Goal: Task Accomplishment & Management: Complete application form

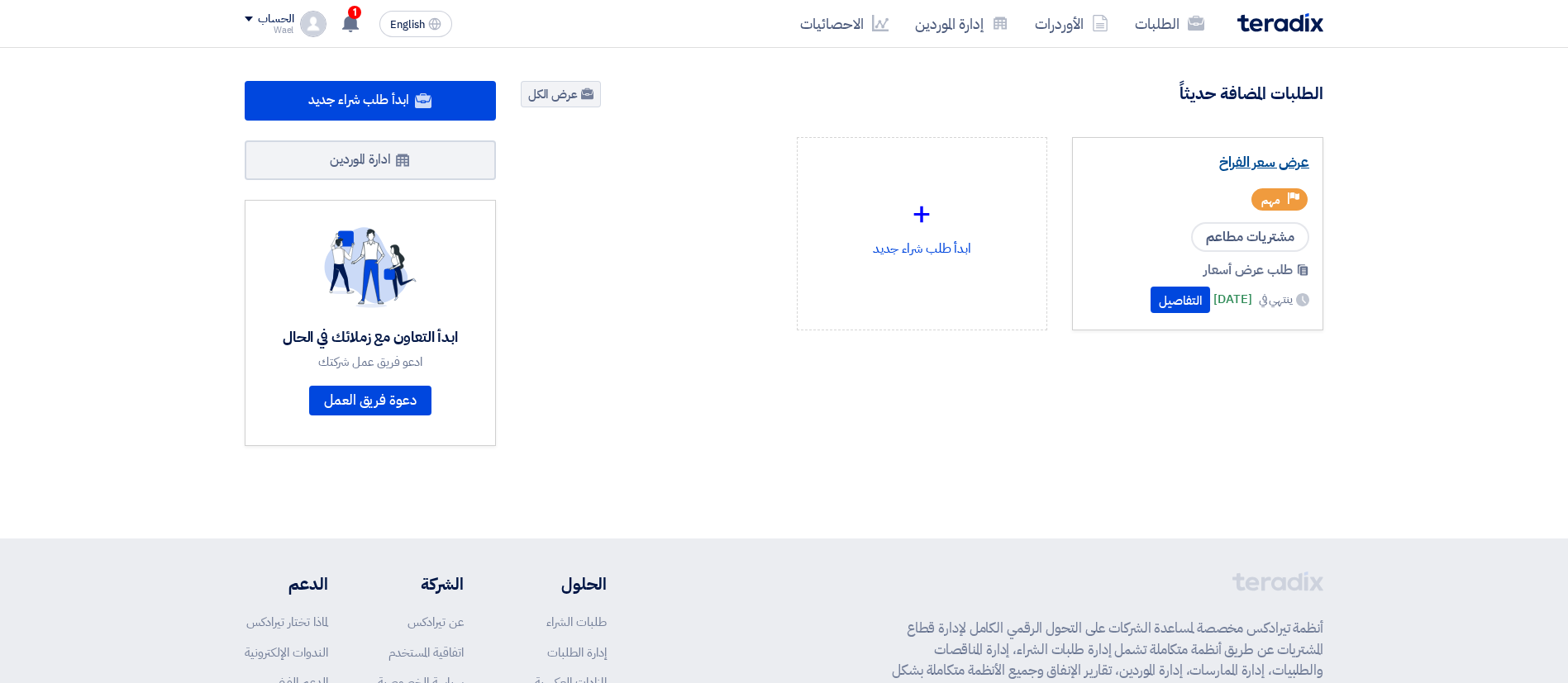
click at [1259, 164] on link "عرض سعر الفراخ" at bounding box center [1197, 163] width 223 height 17
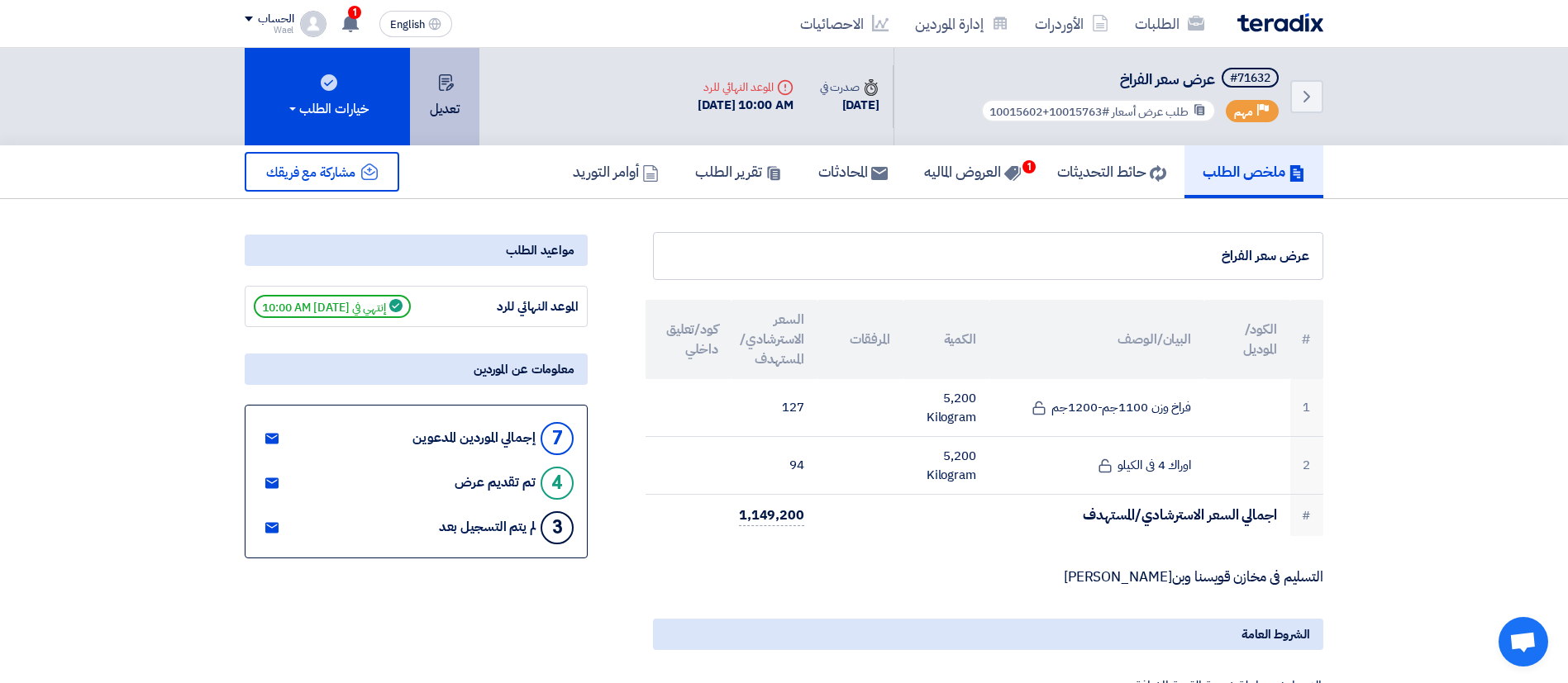
click at [461, 124] on button "تعديل" at bounding box center [445, 97] width 70 height 98
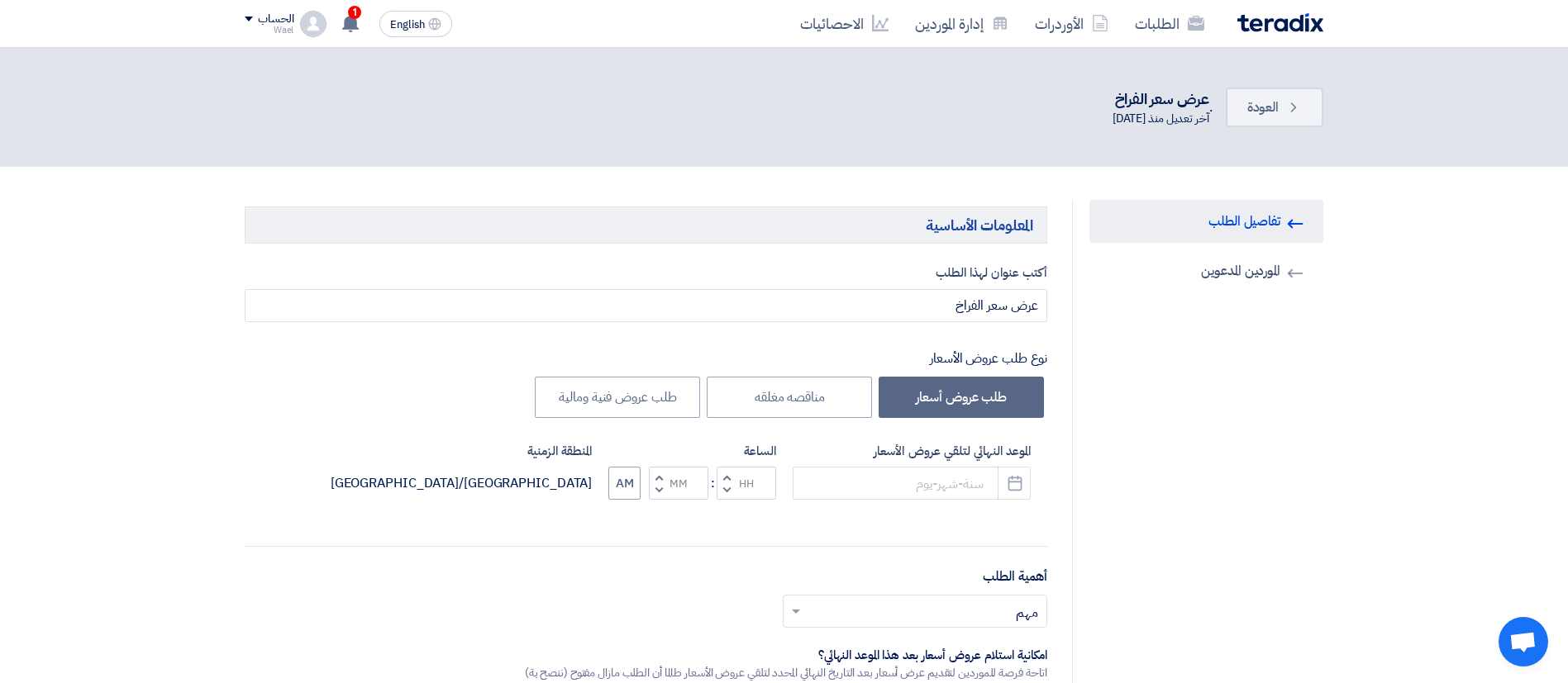
type input "10/5/2025"
type input "10"
type input "00"
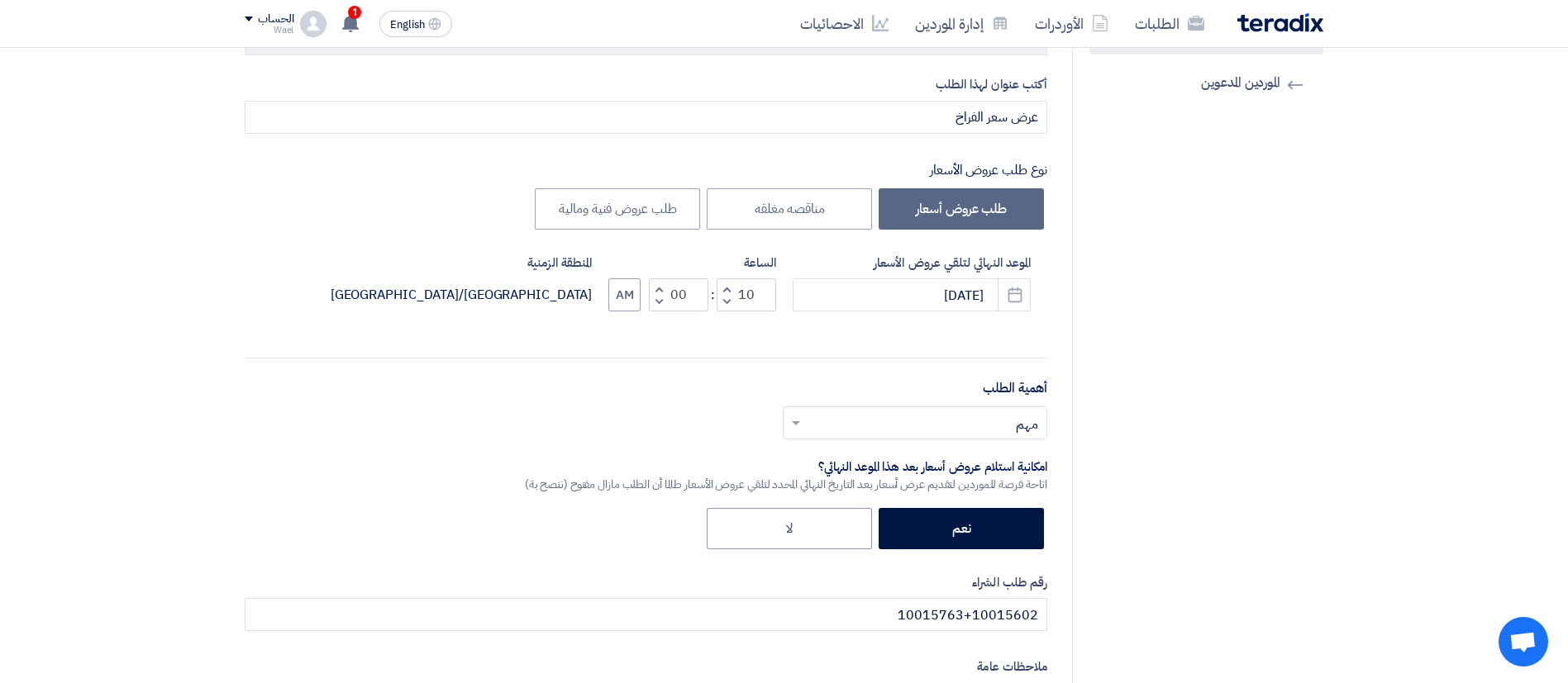
scroll to position [188, 0]
click at [1242, 79] on link "Invited Suppliers الموردين المدعوين" at bounding box center [1206, 84] width 234 height 43
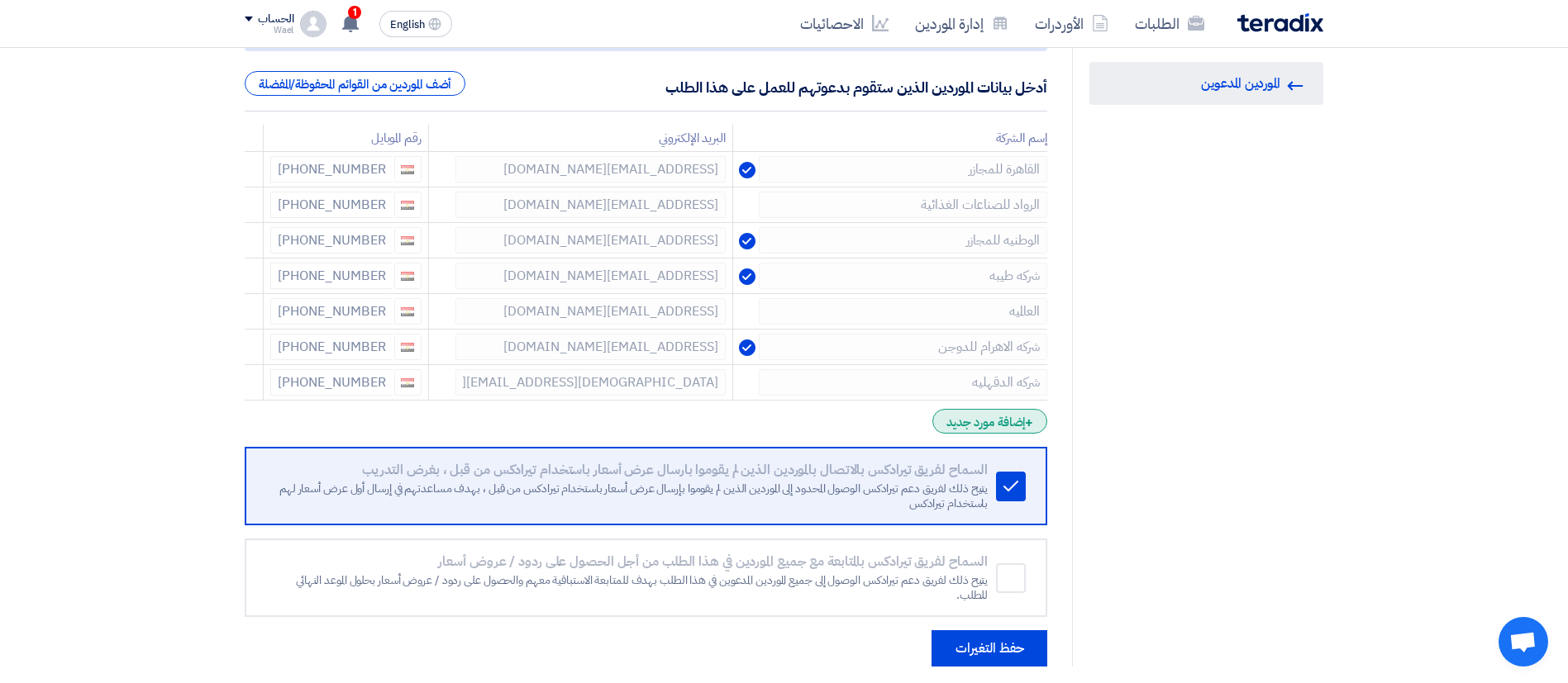
click at [948, 423] on div "+ إضافة مورد جديد" at bounding box center [990, 421] width 115 height 25
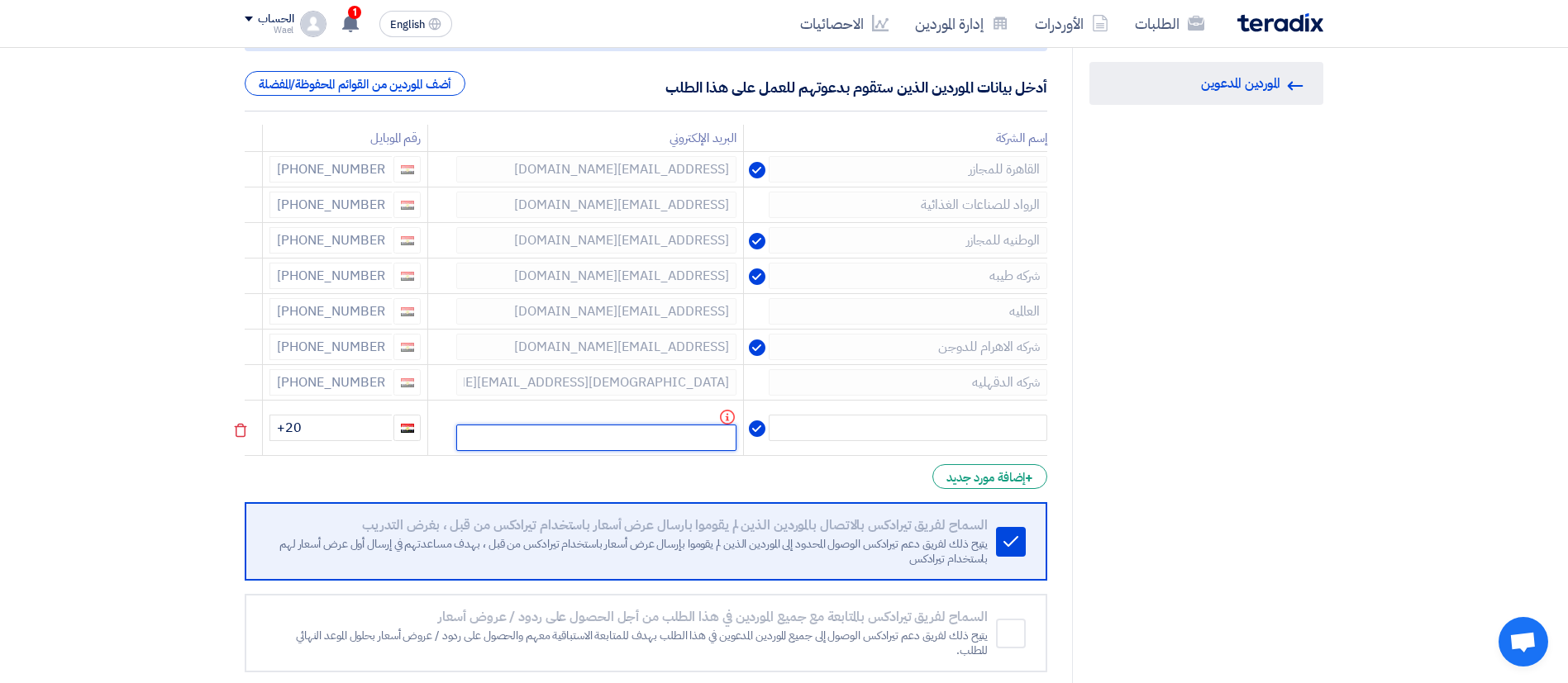
click at [654, 430] on input "text" at bounding box center [596, 438] width 280 height 26
paste input "khaledkhalafalla49@gmail.com"
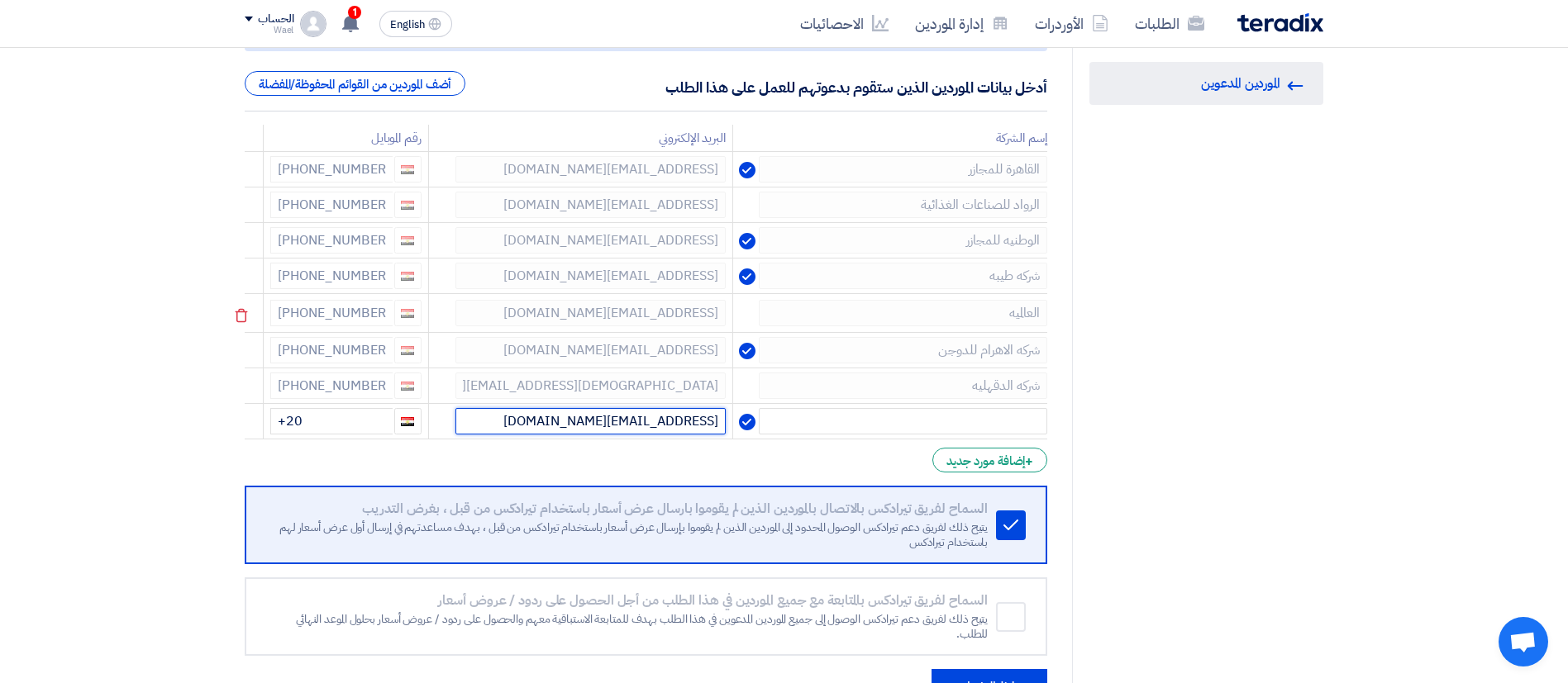
type input "khaledkhalafalla49@gmail.com"
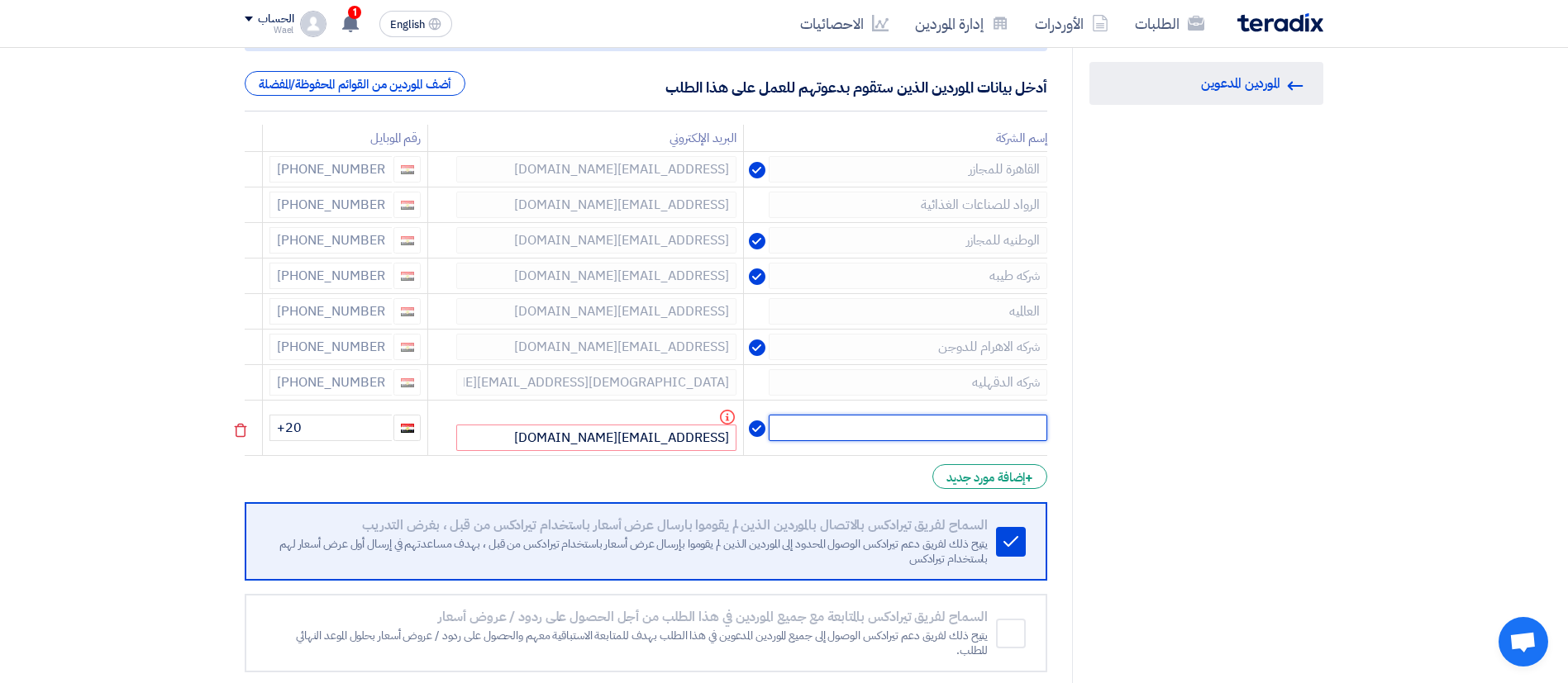
paste input "العالميه"
click at [920, 430] on input "العالميه" at bounding box center [908, 428] width 278 height 26
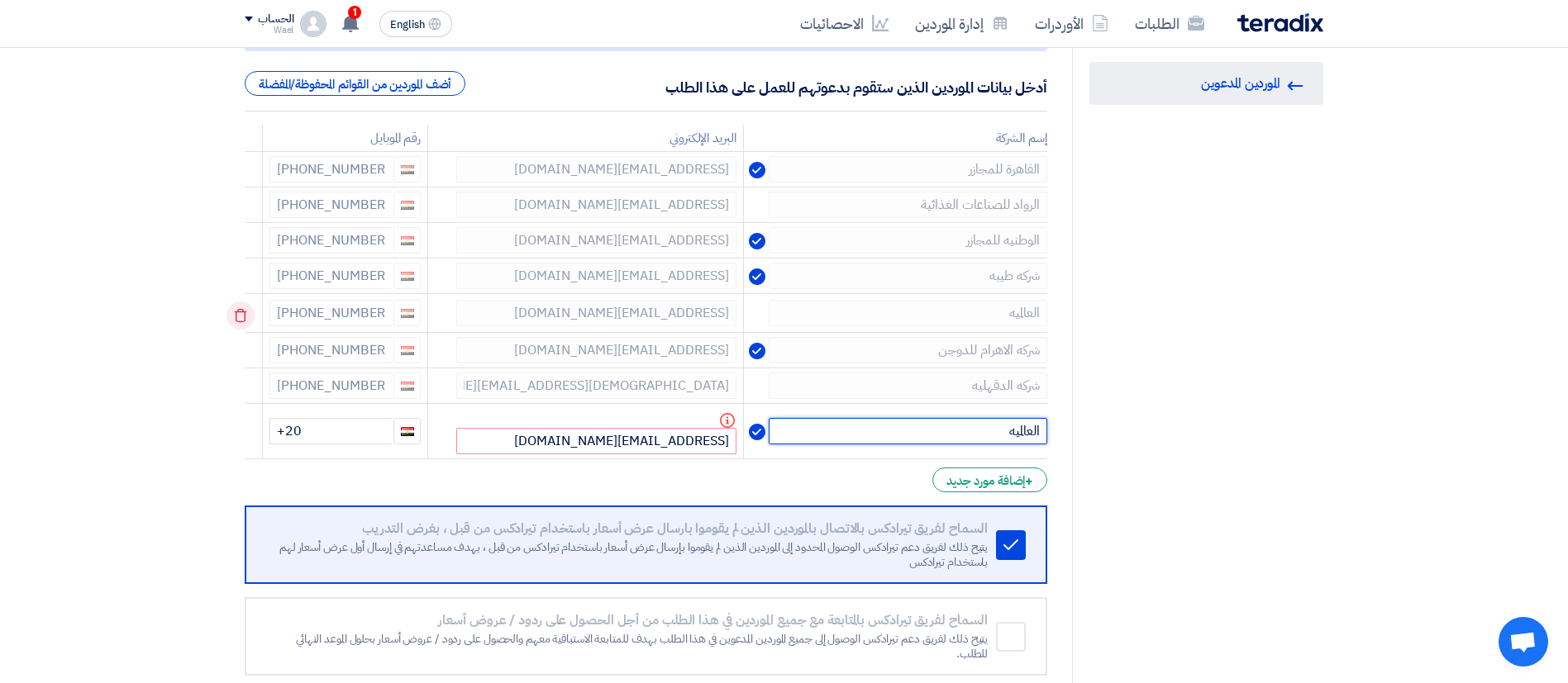
type input "العالميه"
click at [245, 314] on icon at bounding box center [240, 315] width 28 height 28
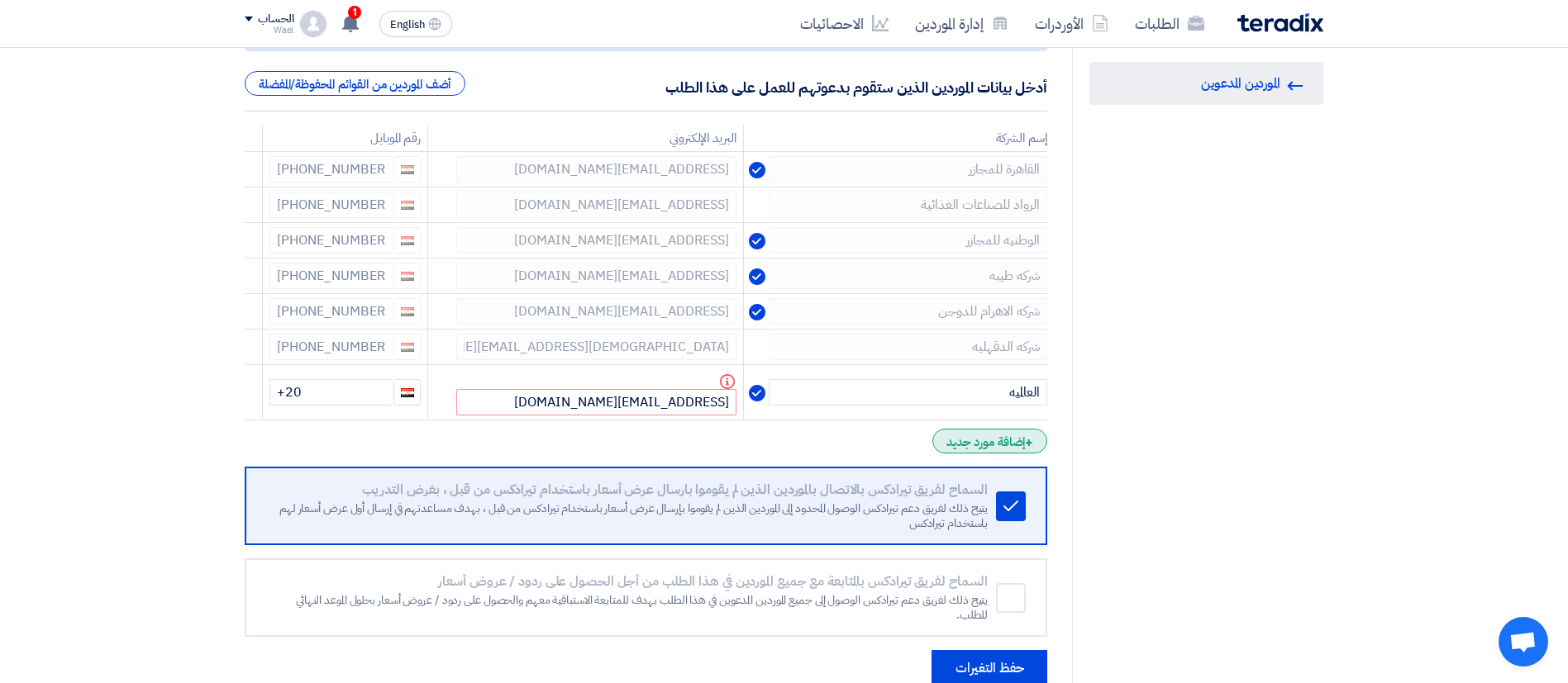
click at [984, 448] on div "+ إضافة مورد جديد" at bounding box center [990, 441] width 115 height 25
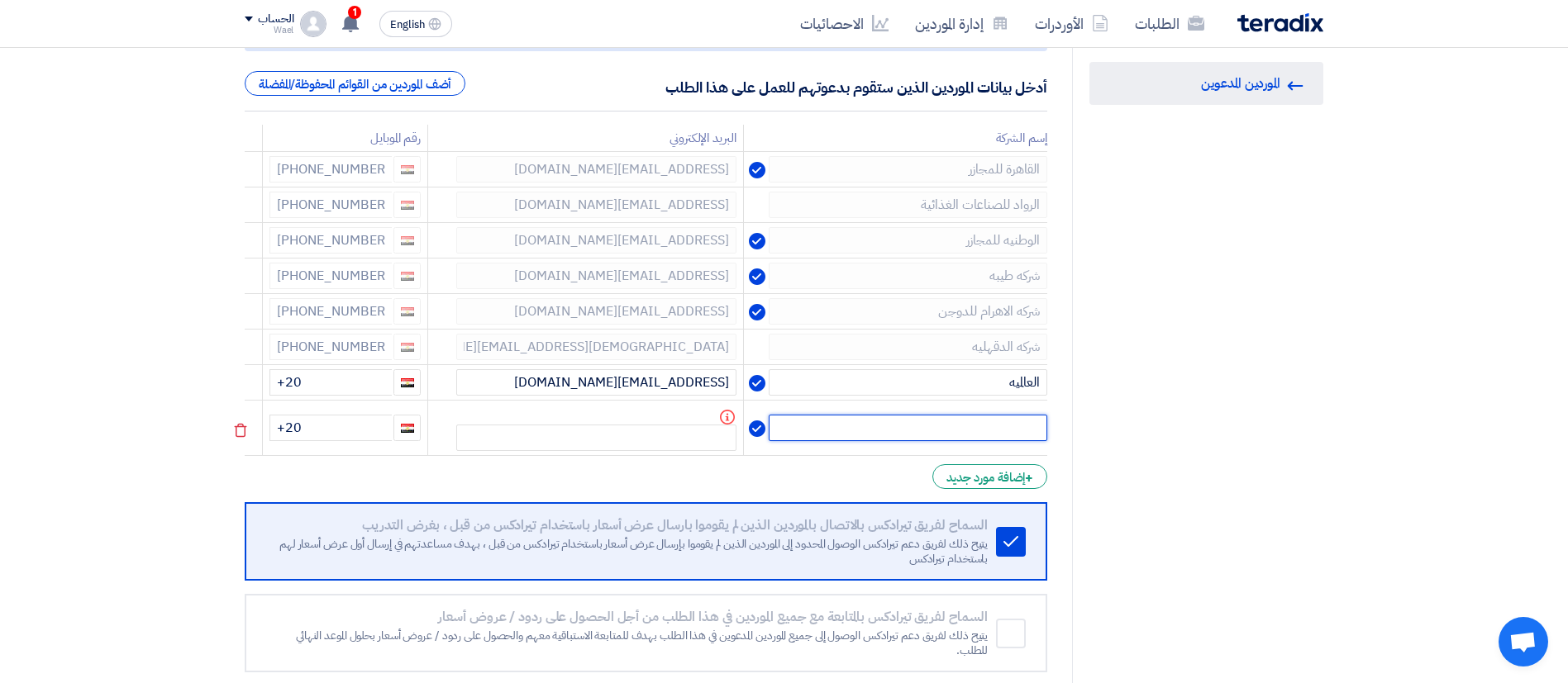
click at [966, 426] on input "text" at bounding box center [908, 428] width 278 height 26
paste input "العالميه"
type input "العالميه"
paste input "العالميه"
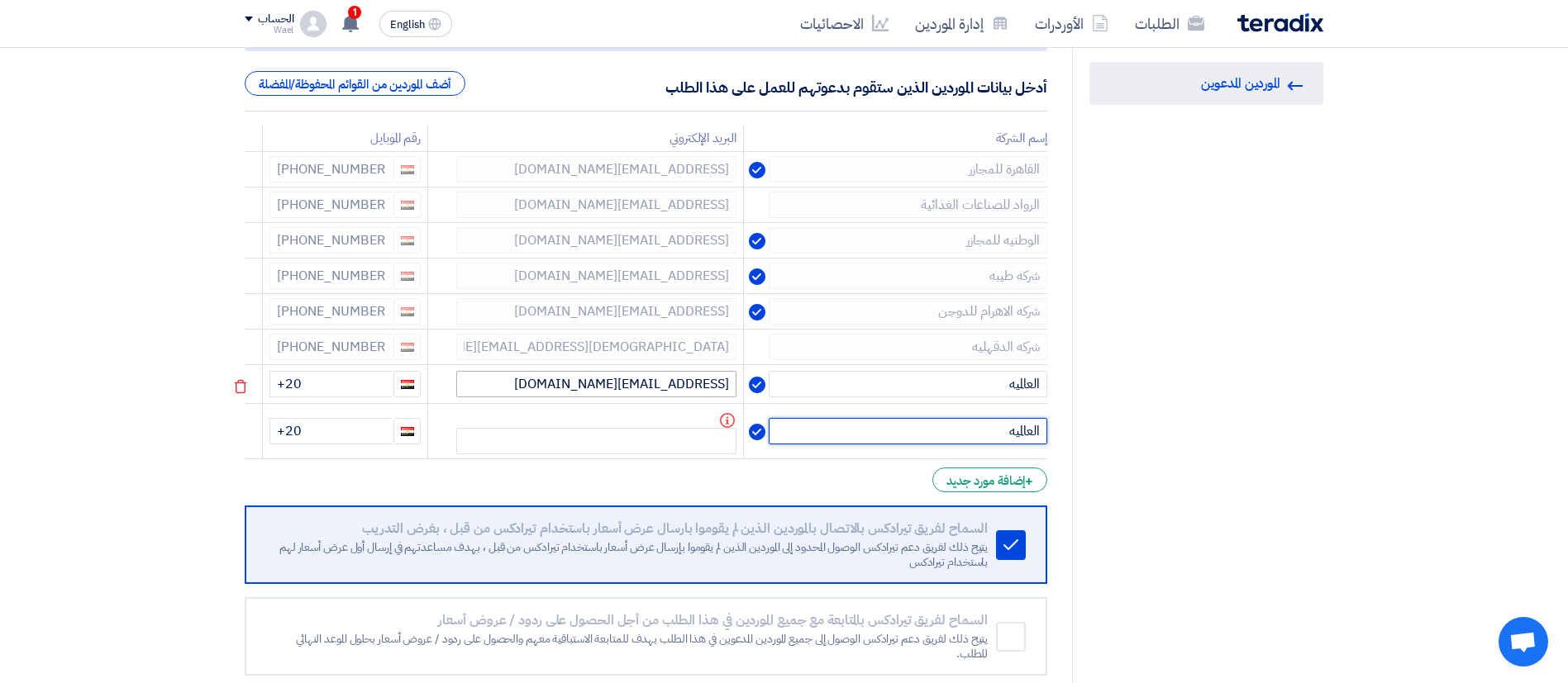
type input "العالميه"
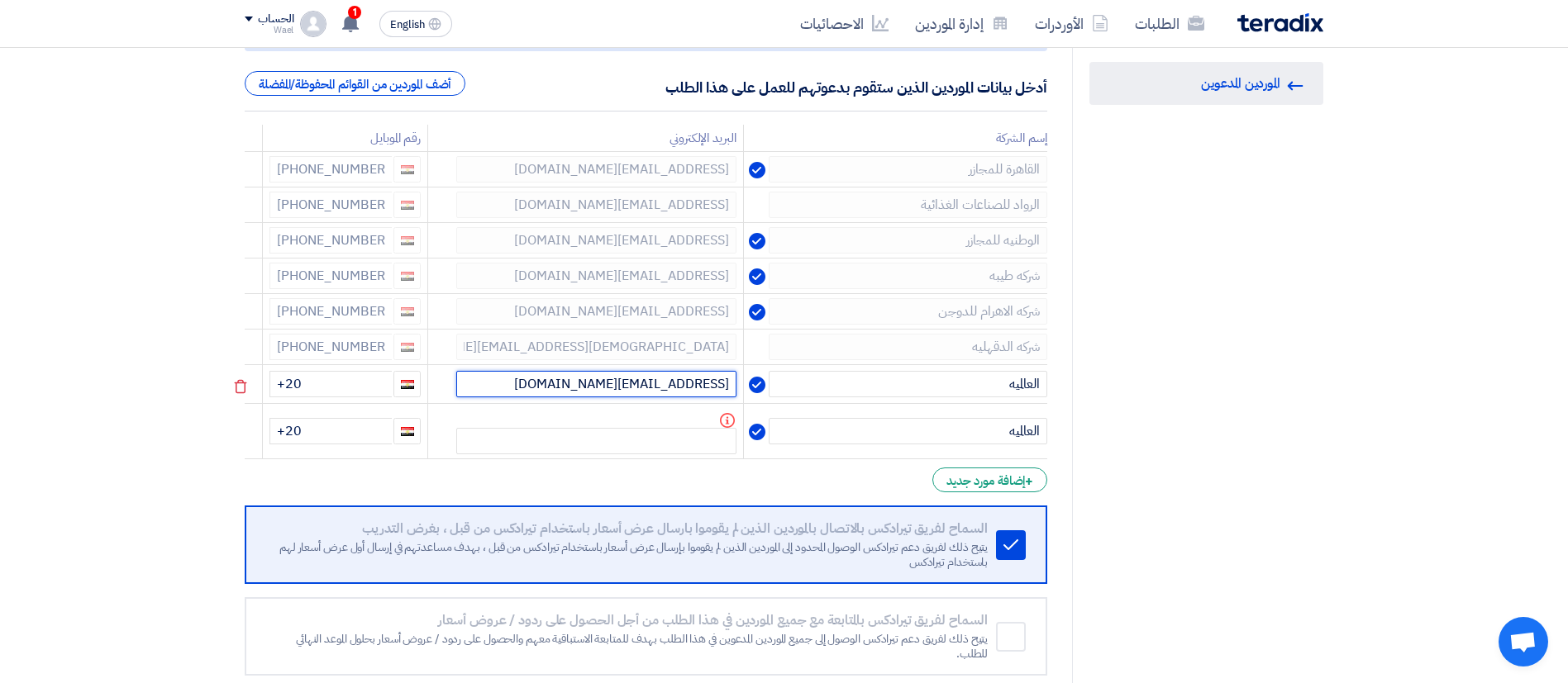
click at [681, 372] on input "khaledkhalafalla49@gmail.com" at bounding box center [596, 384] width 280 height 26
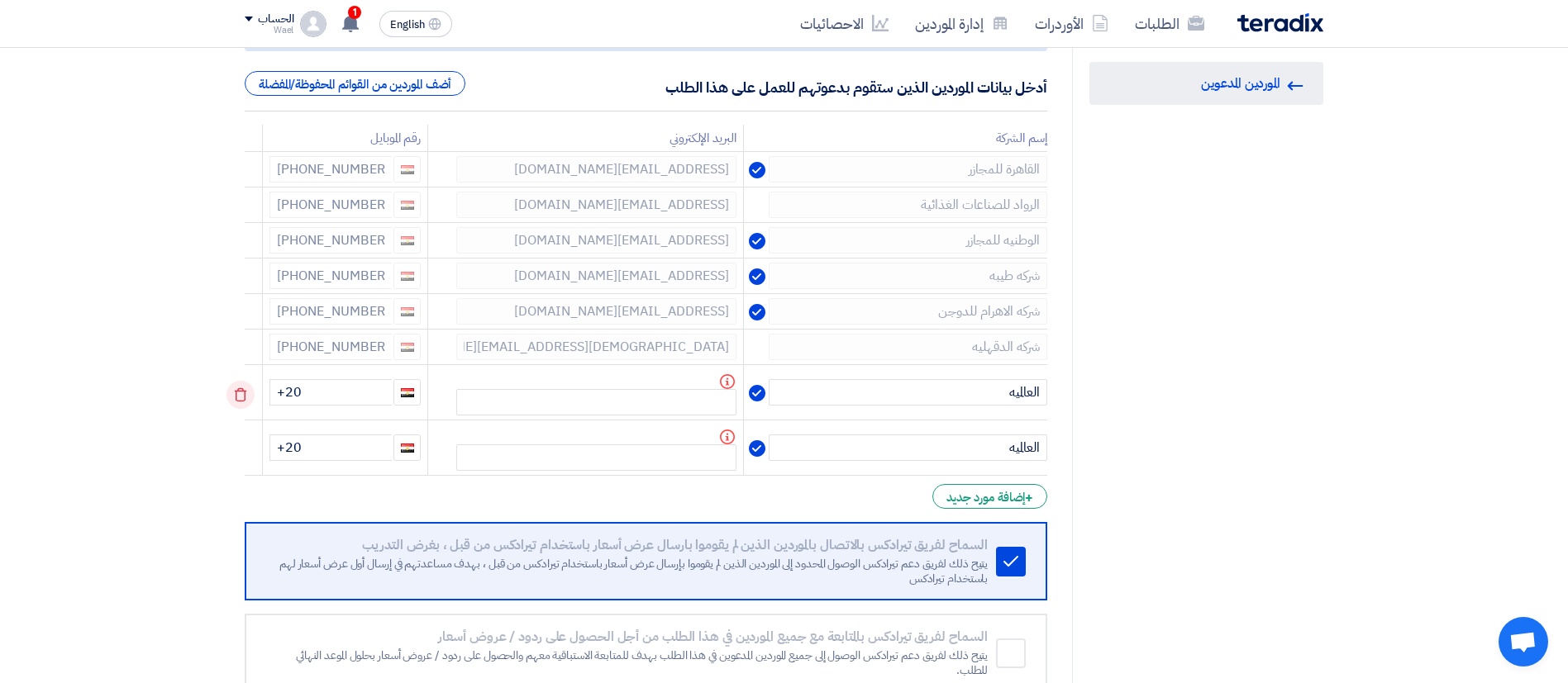
click at [234, 389] on icon at bounding box center [240, 395] width 28 height 28
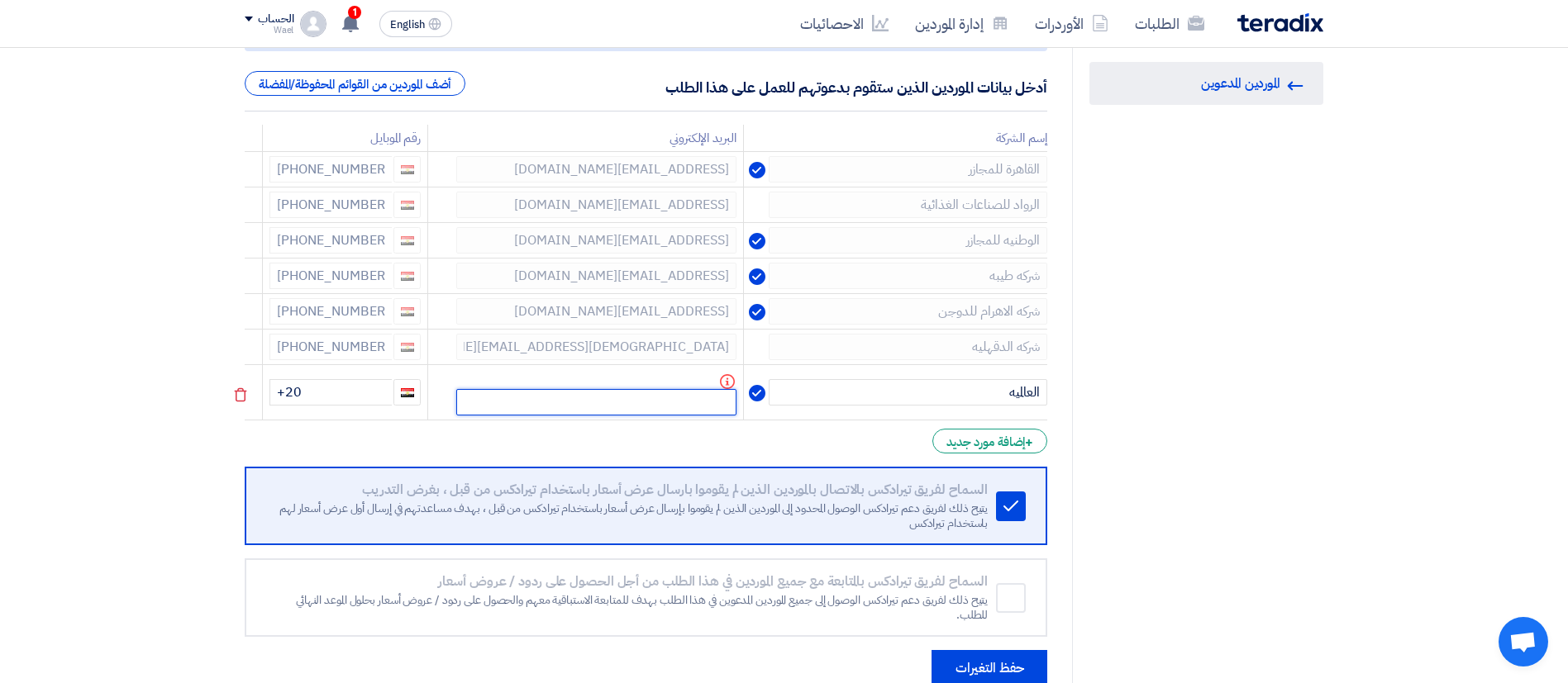
click at [530, 414] on input "text" at bounding box center [596, 402] width 280 height 26
paste input "khaledkhalafalla49@gmail.com"
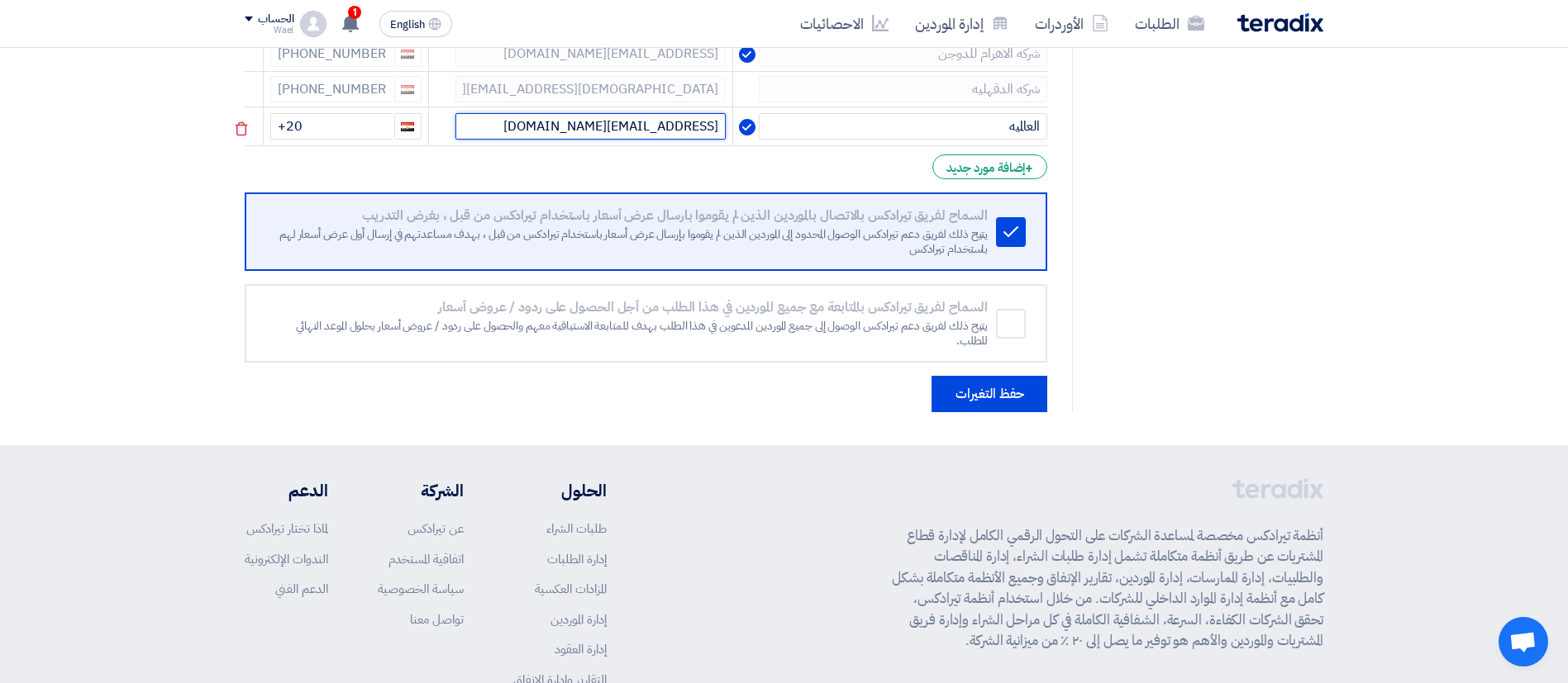
scroll to position [458, 0]
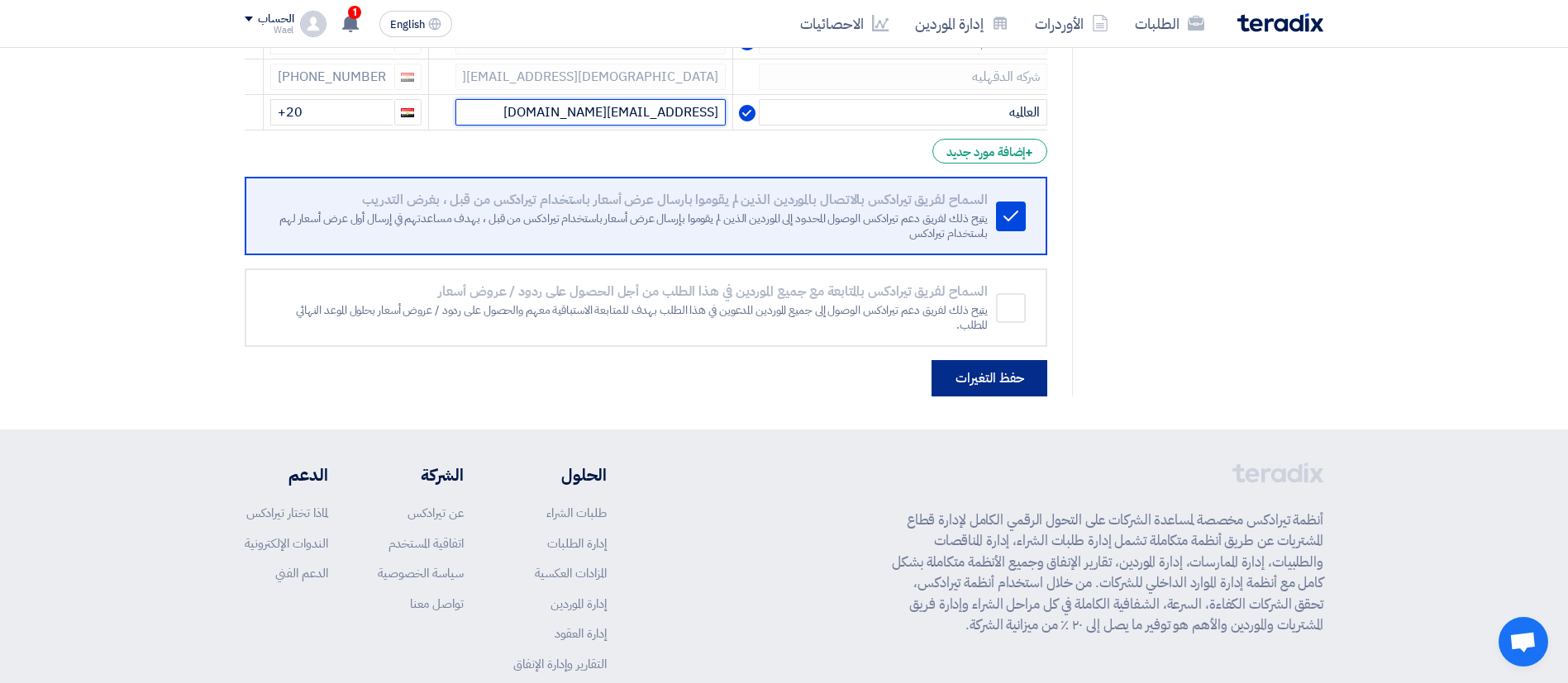
type input "khaledkhalafalla49@gmail.com"
click at [965, 373] on button "حفظ التغيرات" at bounding box center [990, 378] width 116 height 36
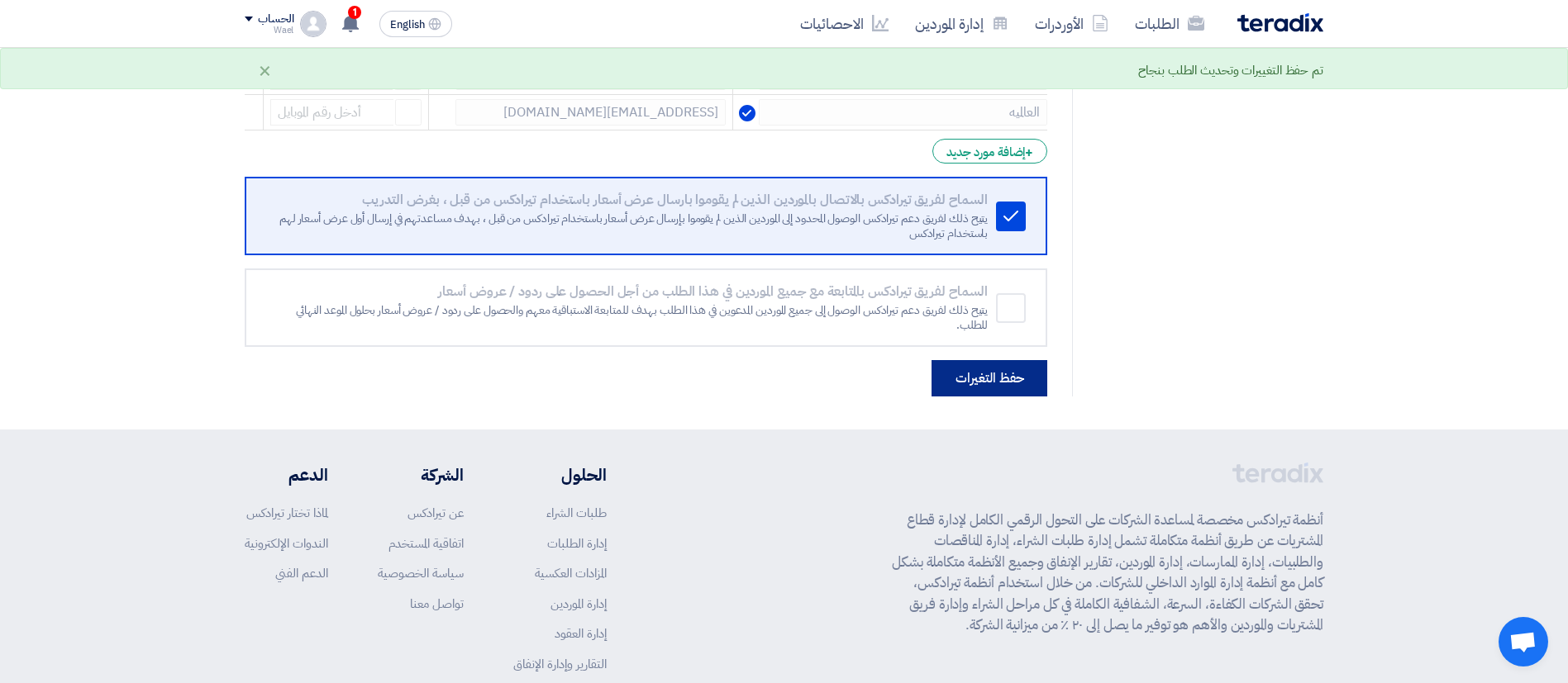
scroll to position [0, 0]
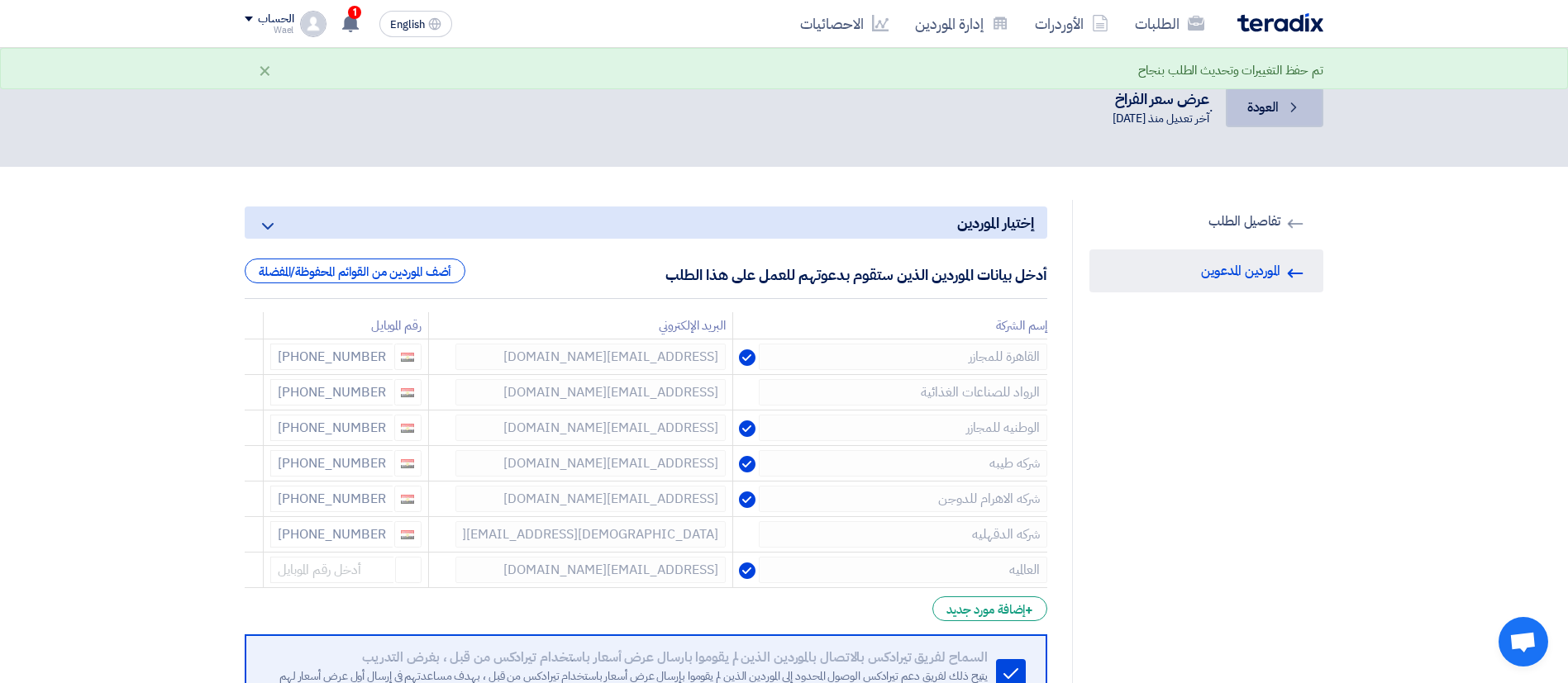
click at [1293, 115] on icon "Back" at bounding box center [1294, 108] width 17 height 17
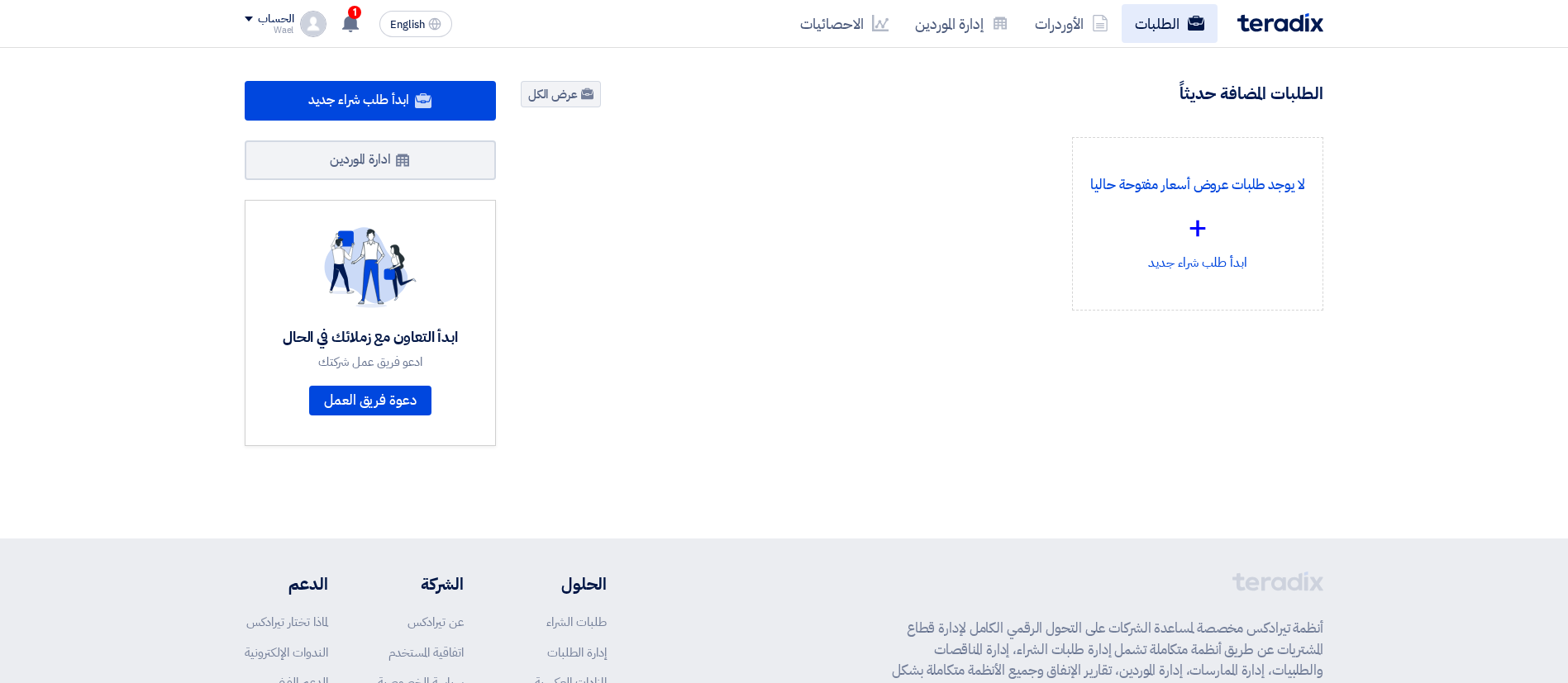
click at [1160, 26] on link "الطلبات" at bounding box center [1170, 23] width 96 height 39
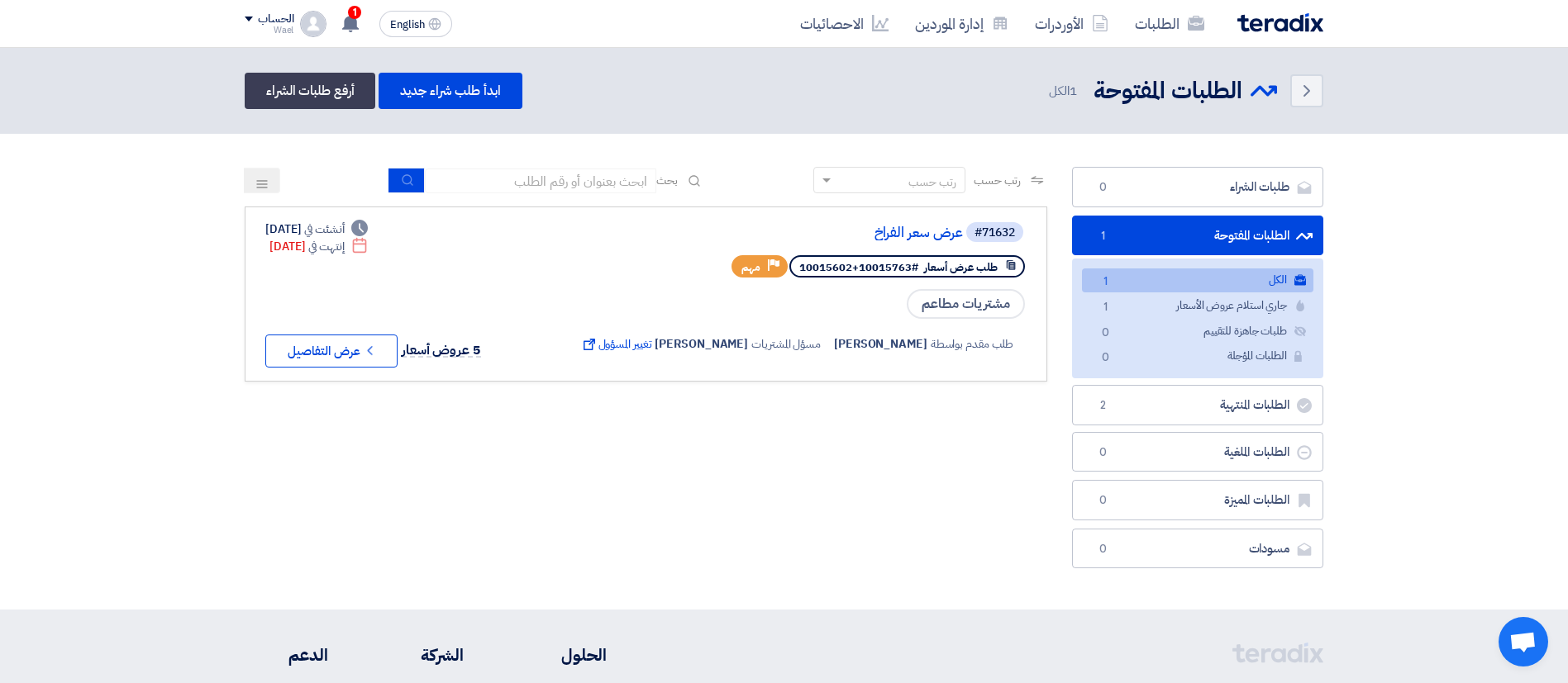
click at [515, 281] on div "#71632 عرض سعر الفراخ طلب عرض أسعار #10015763+10015602 Priority مهم مشتريات مطا…" at bounding box center [645, 294] width 761 height 147
click at [307, 340] on button "Check details عرض التفاصيل" at bounding box center [331, 351] width 133 height 33
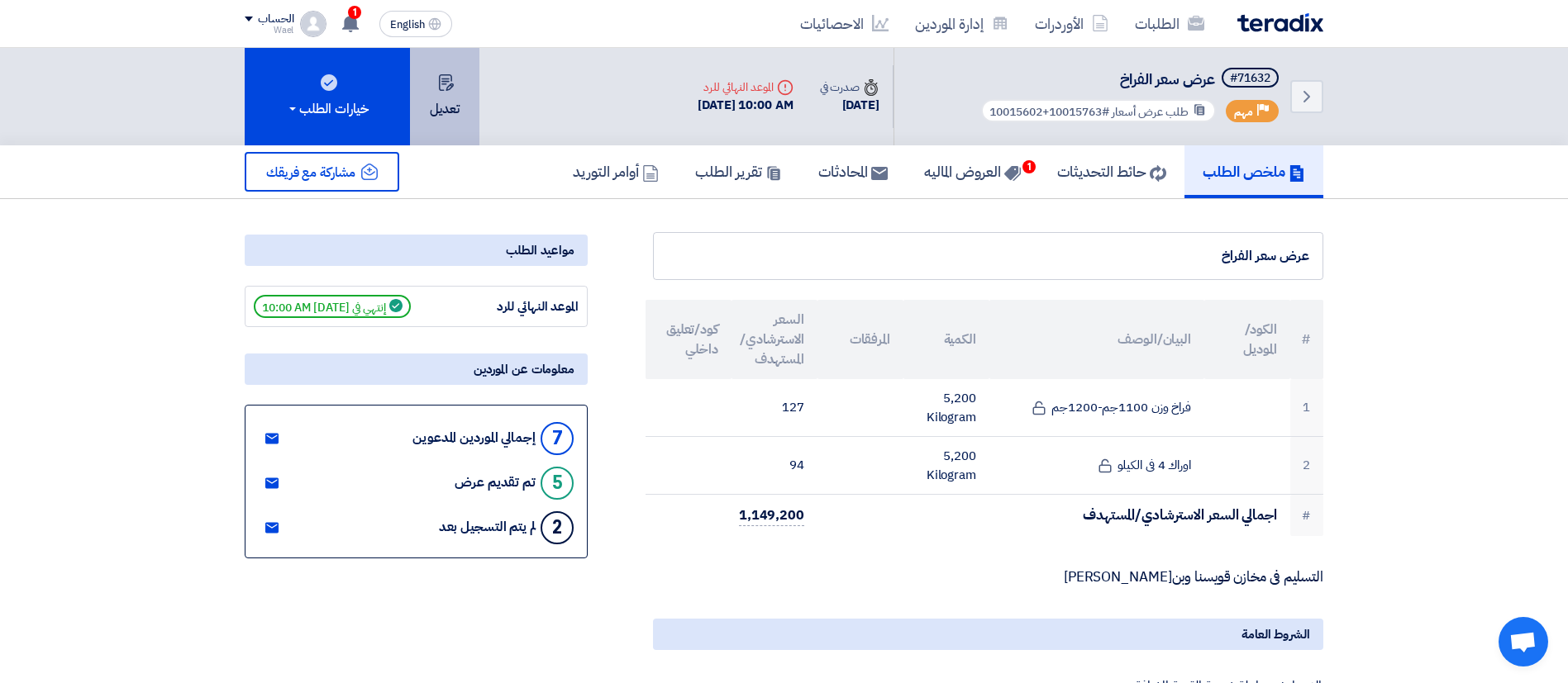
click at [446, 96] on button "تعديل" at bounding box center [445, 97] width 70 height 98
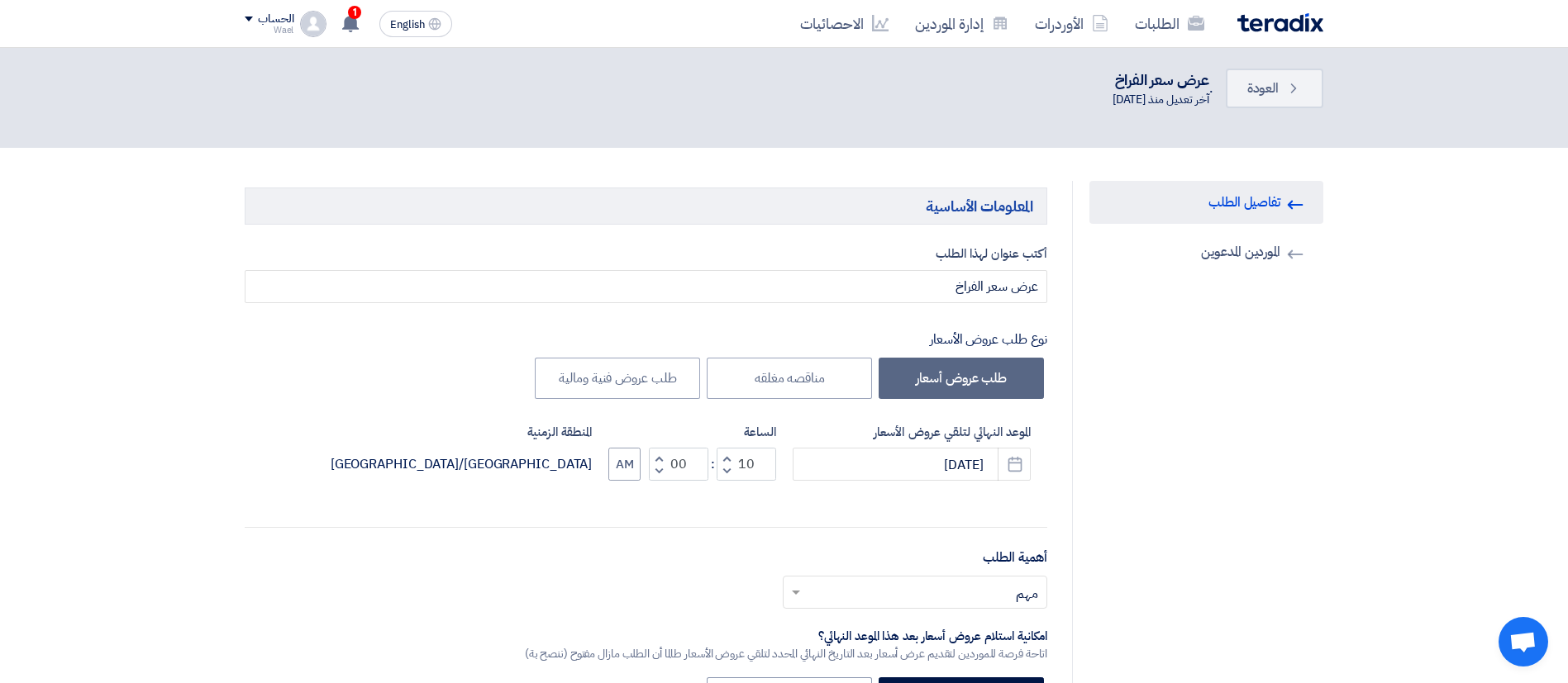
scroll to position [17, 0]
click at [1257, 79] on link "Back العودة" at bounding box center [1275, 91] width 98 height 40
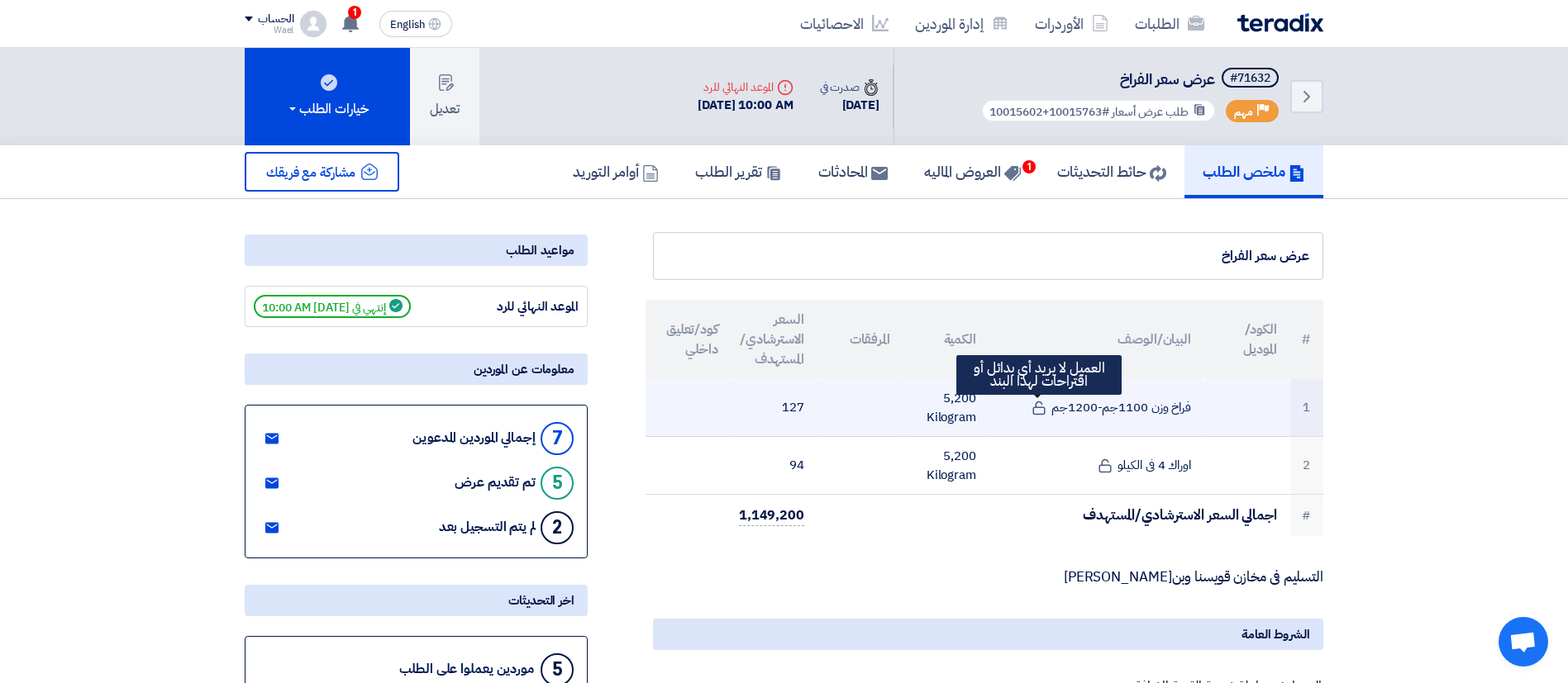
drag, startPoint x: 1049, startPoint y: 402, endPoint x: 1046, endPoint y: 412, distance: 10.4
click at [1046, 412] on td "فراخ وزن 1100جم-1200جم العميل لا يريد أي بدائل أو اقتراحات لهذا البند" at bounding box center [1096, 408] width 215 height 58
drag, startPoint x: 1046, startPoint y: 412, endPoint x: 1009, endPoint y: 410, distance: 37.1
click at [1009, 410] on td "فراخ وزن 1100جم-1200جم" at bounding box center [1096, 408] width 215 height 58
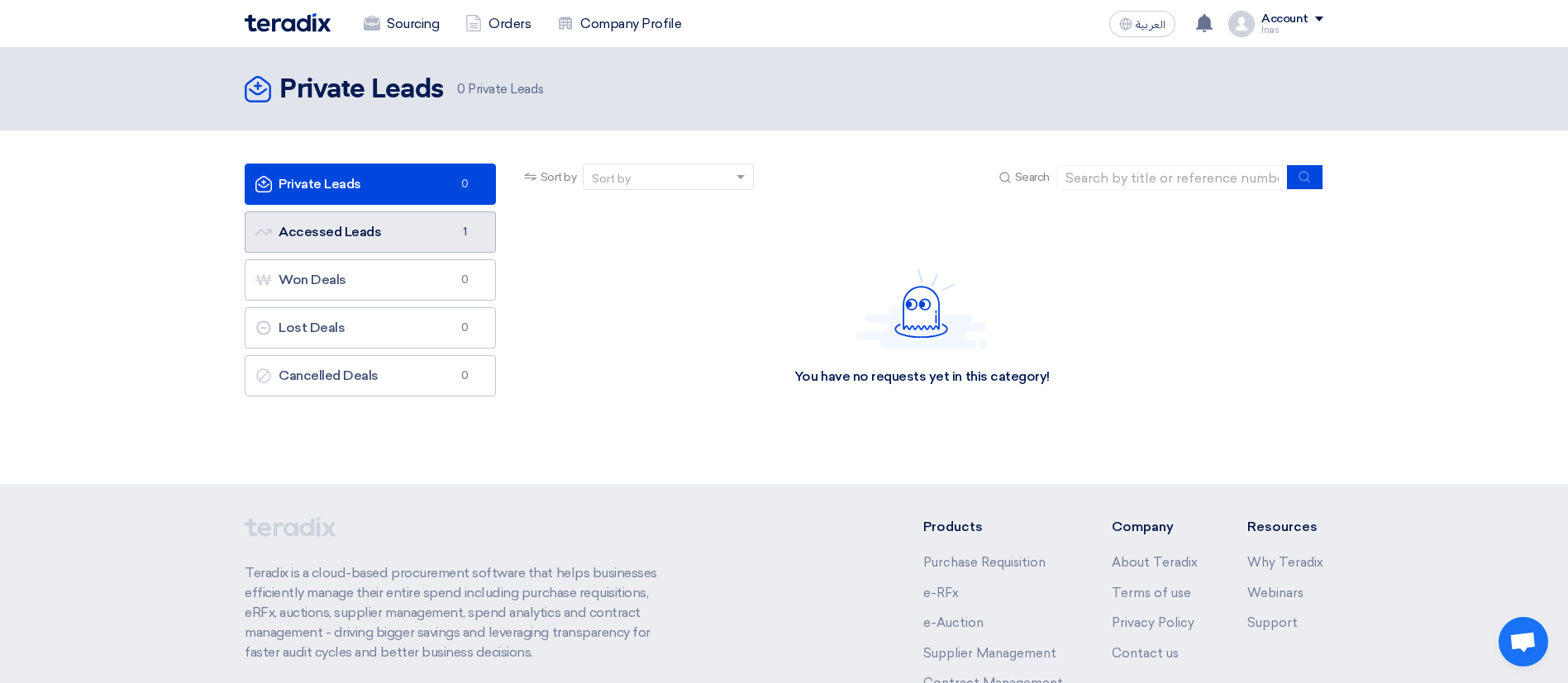
click at [457, 235] on span "1" at bounding box center [466, 232] width 20 height 17
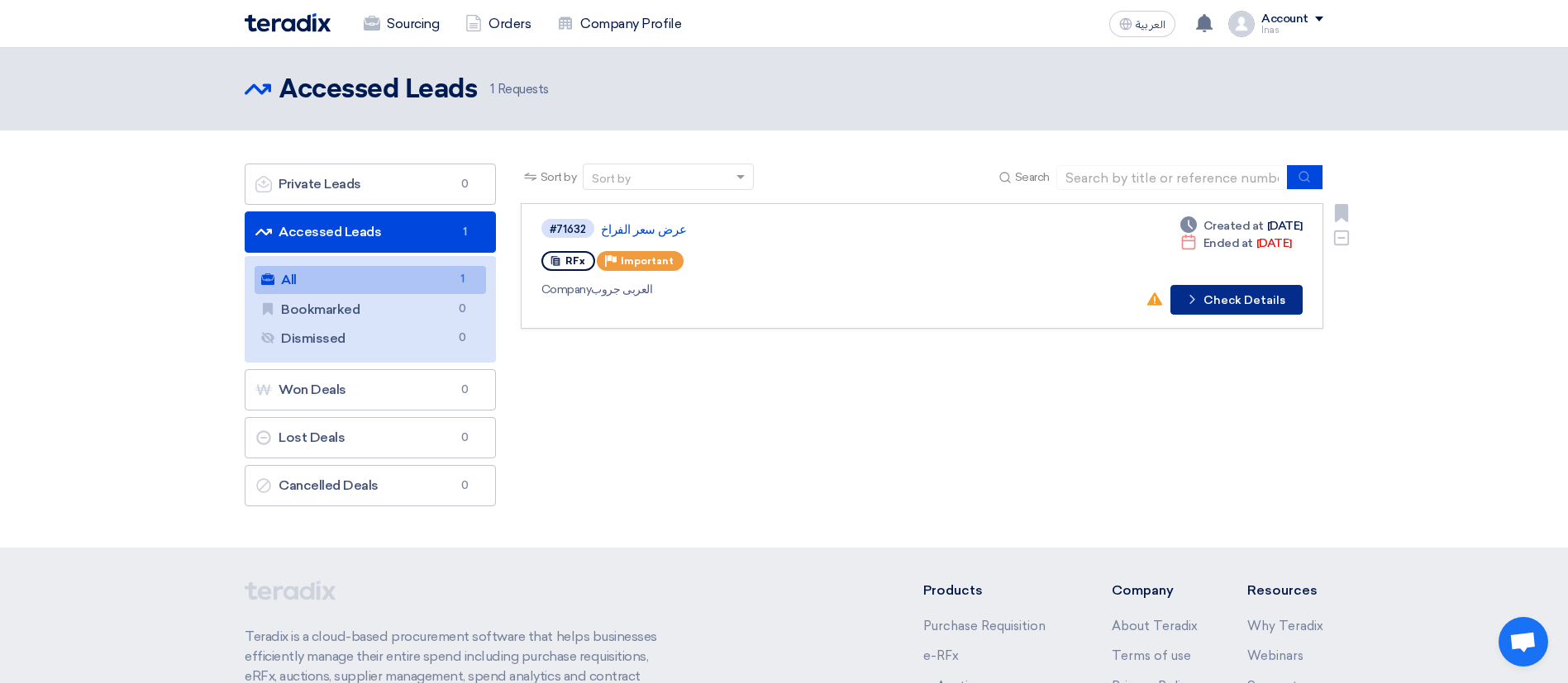
click at [1213, 301] on button "Check details Check Details" at bounding box center [1237, 300] width 133 height 30
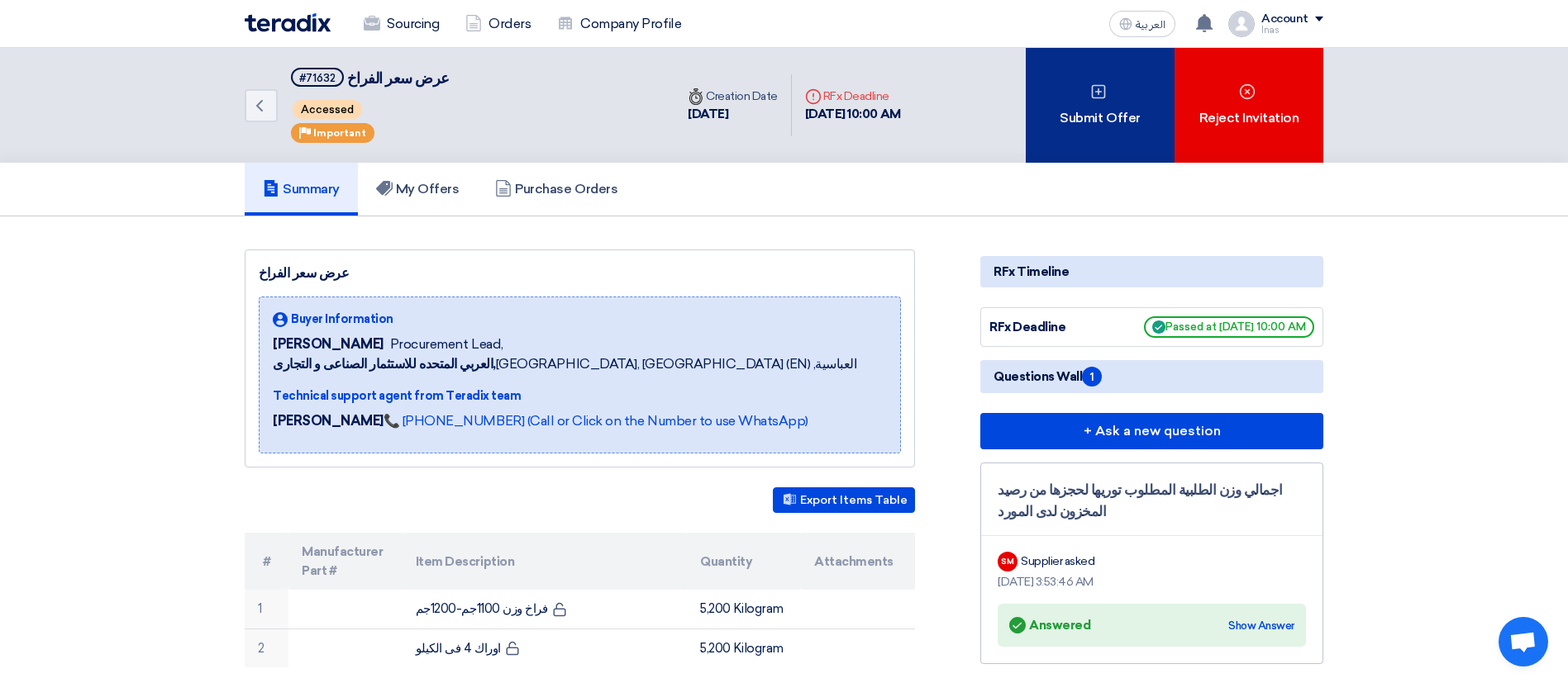
click at [1093, 96] on icon at bounding box center [1098, 92] width 17 height 17
